Goal: Task Accomplishment & Management: Use online tool/utility

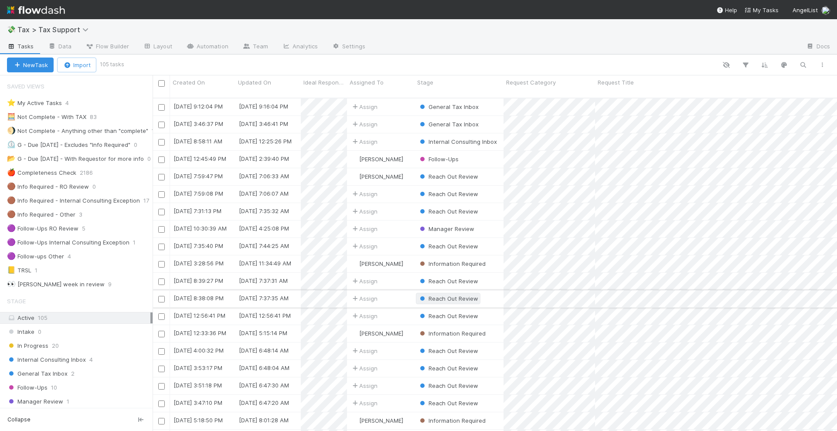
scroll to position [332, 677]
click at [57, 9] on img at bounding box center [36, 10] width 58 height 15
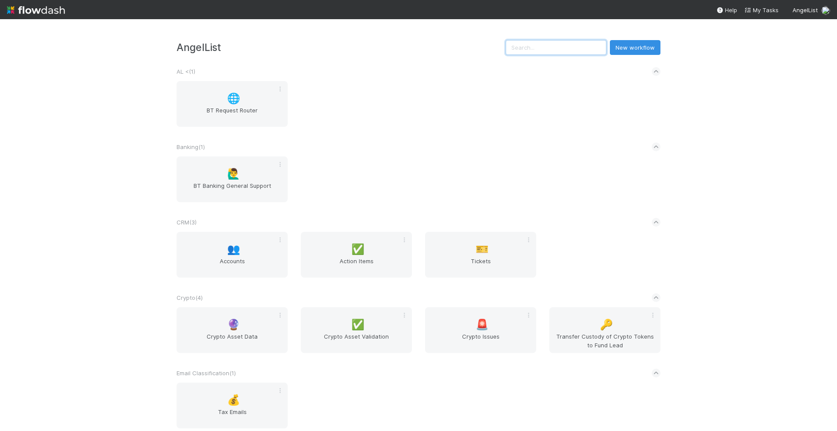
click at [539, 44] on input "text" at bounding box center [556, 47] width 101 height 15
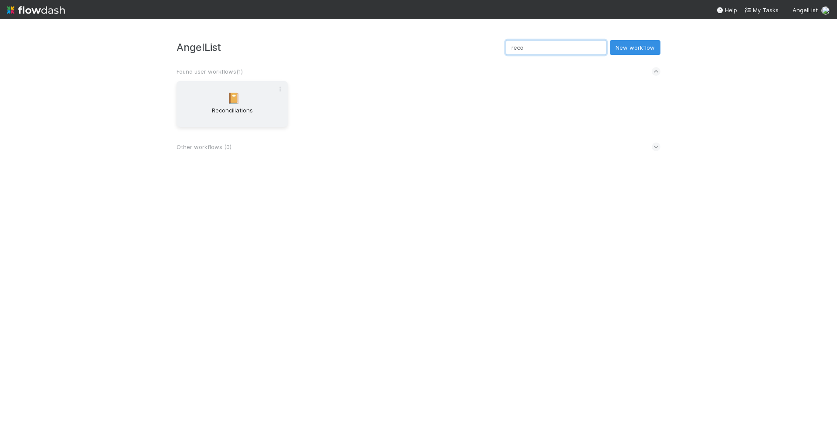
type input "reco"
click at [233, 103] on span "📔" at bounding box center [233, 98] width 13 height 11
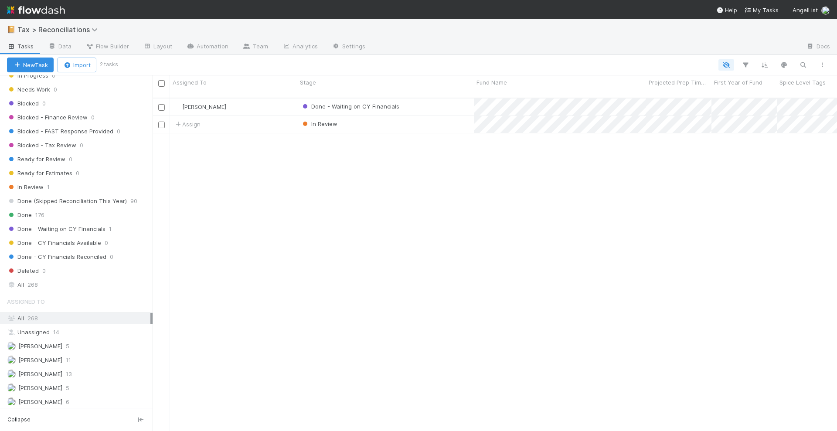
scroll to position [273, 0]
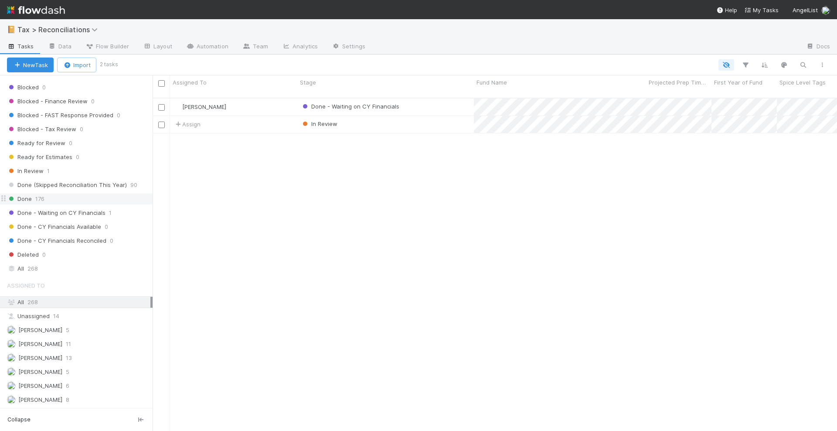
click at [54, 202] on div "Done 176" at bounding box center [80, 199] width 146 height 11
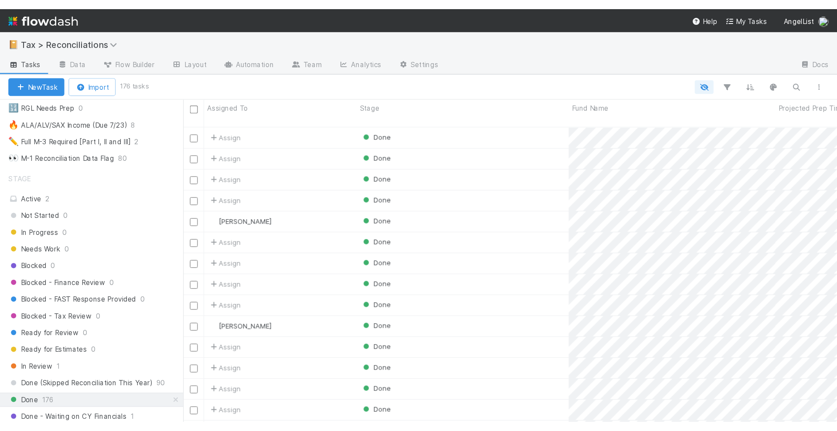
scroll to position [146, 0]
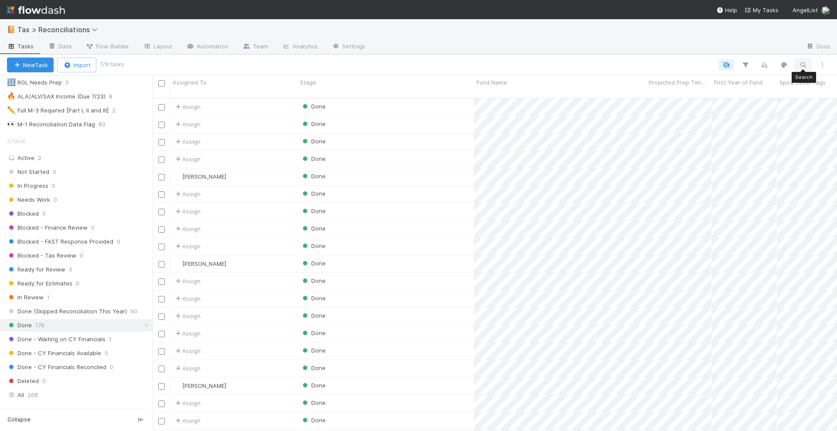
click at [800, 62] on icon "button" at bounding box center [803, 65] width 9 height 8
click at [736, 50] on input at bounding box center [757, 50] width 87 height 10
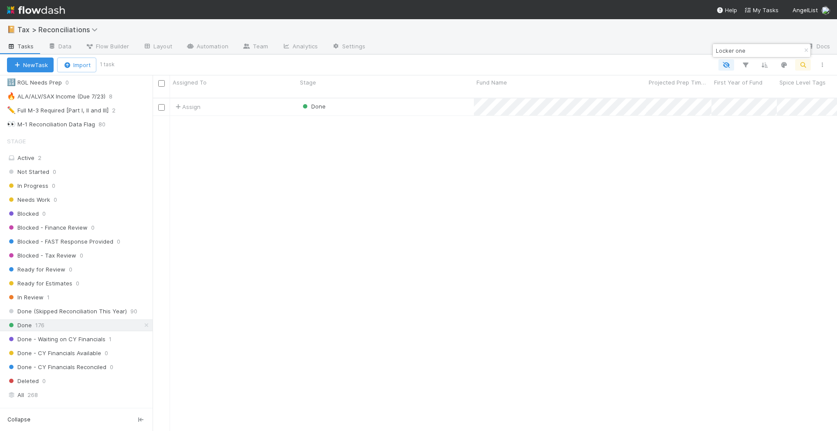
scroll to position [332, 677]
type input "Locker one"
click at [369, 100] on div "Done" at bounding box center [385, 107] width 177 height 17
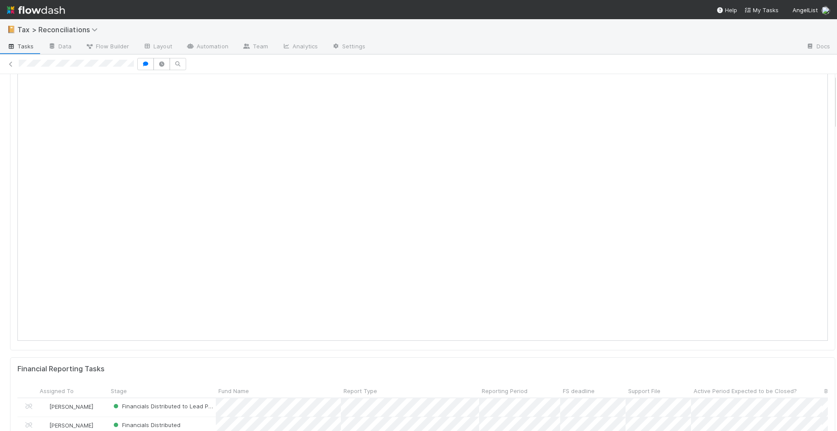
scroll to position [218, 0]
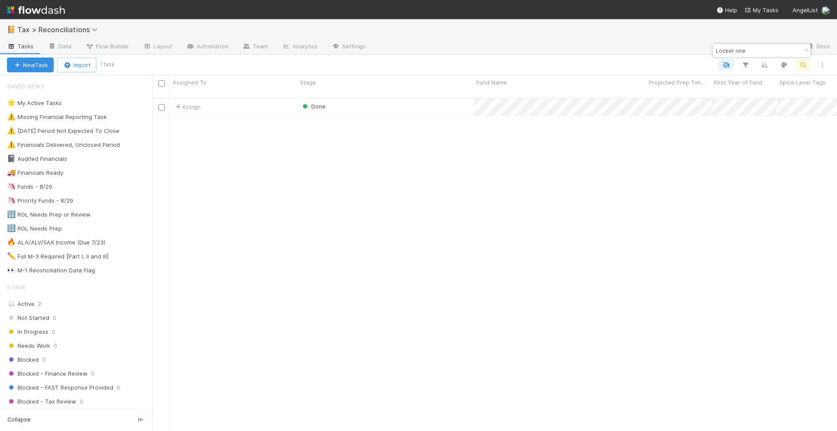
scroll to position [332, 677]
click at [740, 49] on input "Locker one" at bounding box center [757, 50] width 87 height 10
drag, startPoint x: 746, startPoint y: 49, endPoint x: 712, endPoint y: 55, distance: 34.9
click at [712, 55] on body "📔 Tax > Reconciliations Tasks Data Flow Builder Layout Automation Team Analytic…" at bounding box center [418, 215] width 837 height 431
drag, startPoint x: 717, startPoint y: 49, endPoint x: 747, endPoint y: 49, distance: 30.1
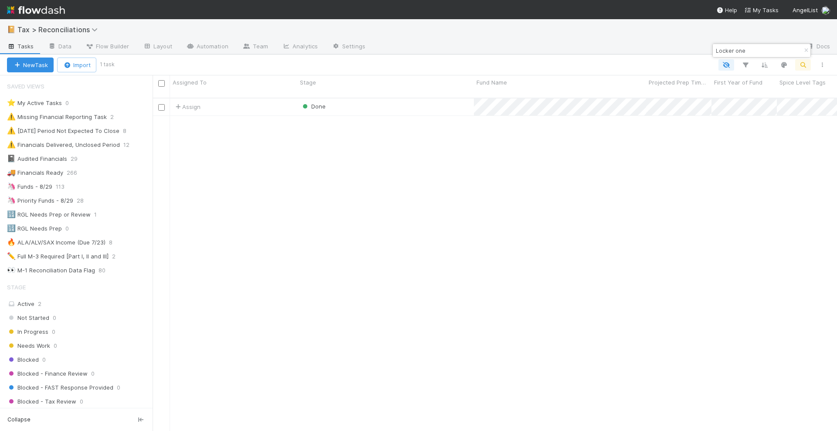
click at [747, 49] on input "Locker one" at bounding box center [757, 50] width 87 height 10
type input "Wayfinder"
click at [430, 99] on div "Done" at bounding box center [385, 107] width 177 height 17
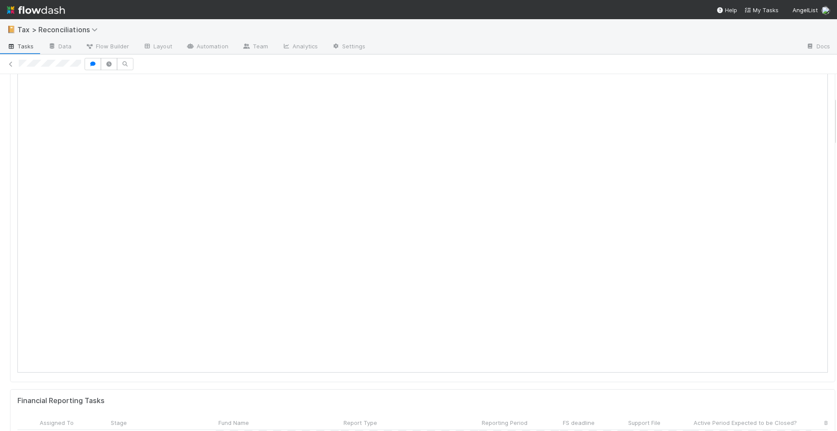
scroll to position [164, 0]
click at [12, 62] on icon at bounding box center [11, 65] width 9 height 6
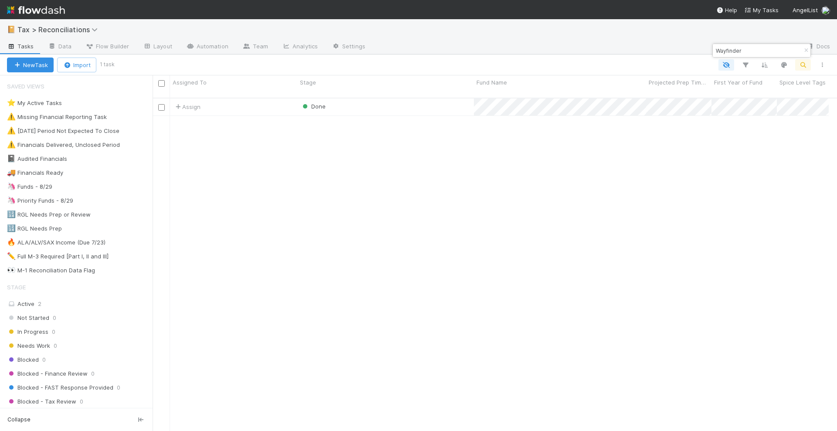
scroll to position [9, 9]
drag, startPoint x: 744, startPoint y: 49, endPoint x: 715, endPoint y: 48, distance: 28.8
click at [715, 48] on input "Wayfinder" at bounding box center [757, 50] width 87 height 10
type input "Runway"
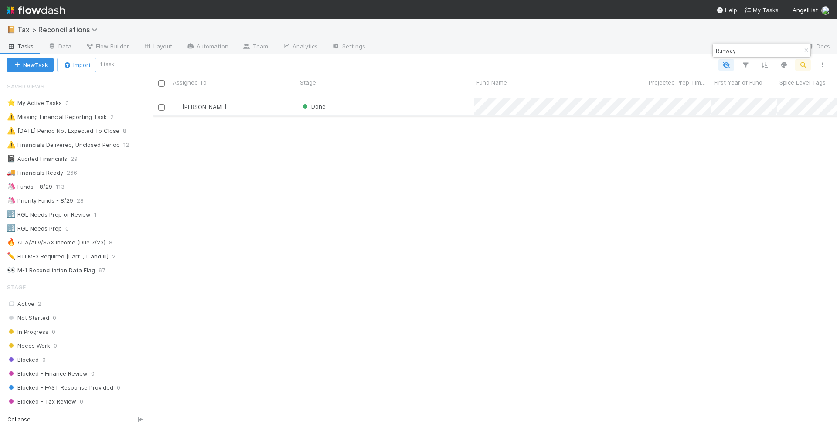
click at [394, 105] on div "Done" at bounding box center [385, 107] width 177 height 17
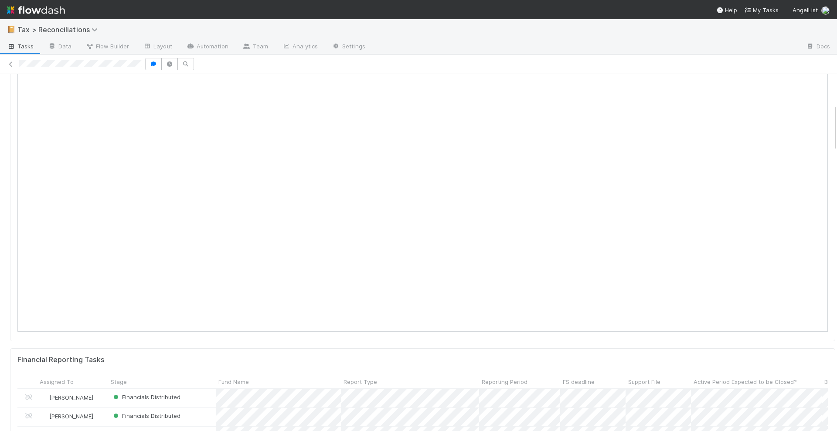
scroll to position [218, 0]
